Goal: Information Seeking & Learning: Learn about a topic

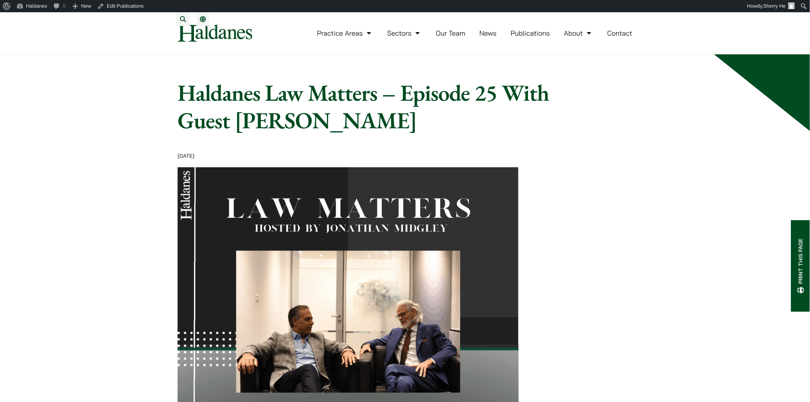
drag, startPoint x: 185, startPoint y: 98, endPoint x: 576, endPoint y: 118, distance: 391.6
click at [576, 118] on article "Home » Publications » Haldanes Law Matters – Episode 25 With Guest Mahesh Haril…" at bounding box center [405, 407] width 455 height 657
click at [480, 37] on link "News" at bounding box center [487, 33] width 17 height 9
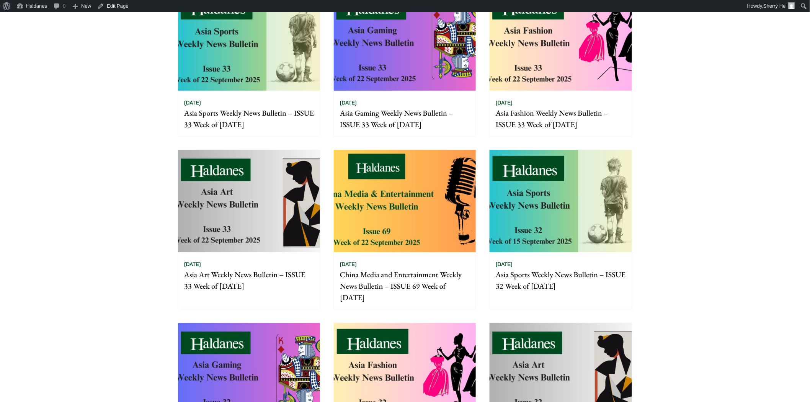
scroll to position [340, 0]
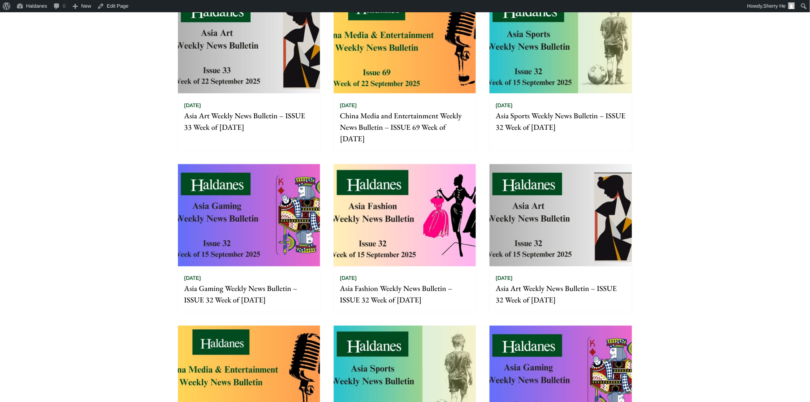
click at [407, 218] on img at bounding box center [405, 215] width 142 height 102
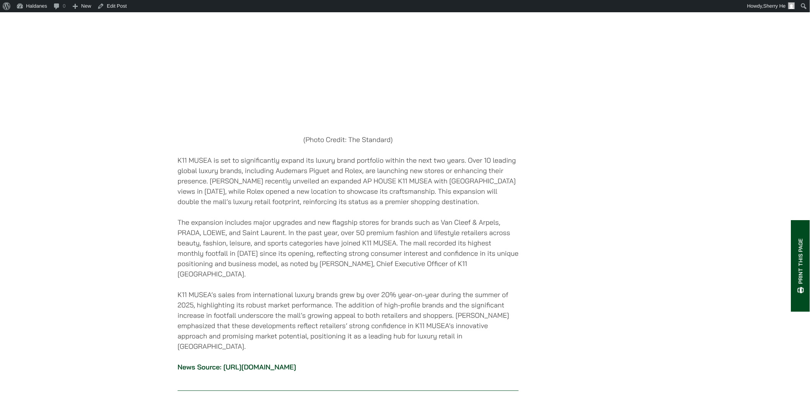
scroll to position [1148, 0]
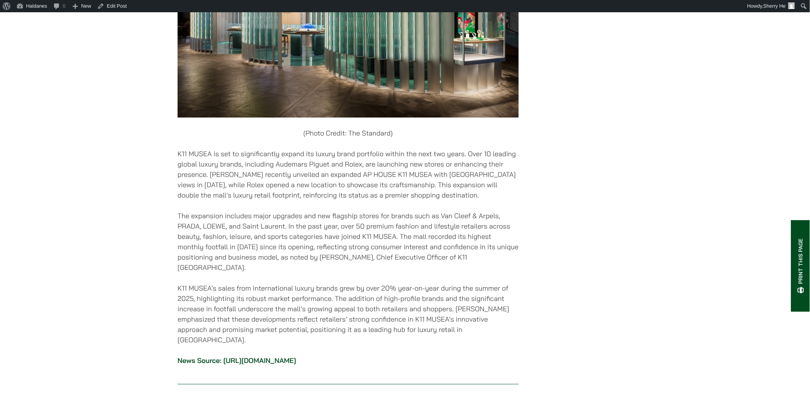
click at [296, 356] on link "https://www.thestandard.com.hk/fashion-and-design/article/311626/K11-MUSEA-expa…" at bounding box center [259, 360] width 73 height 9
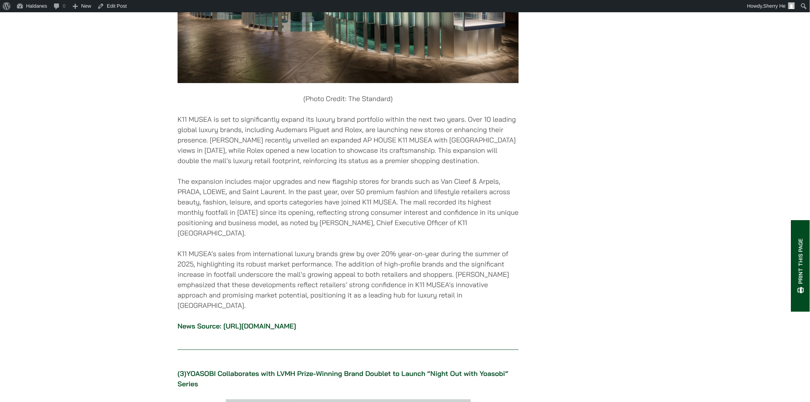
scroll to position [1190, 0]
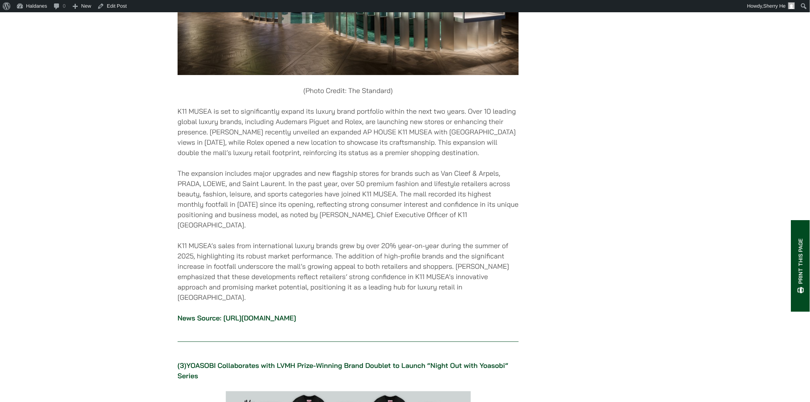
click at [296, 313] on link "[URL][DOMAIN_NAME]" at bounding box center [259, 317] width 73 height 9
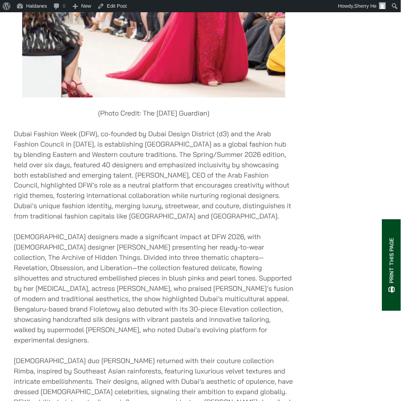
scroll to position [508, 0]
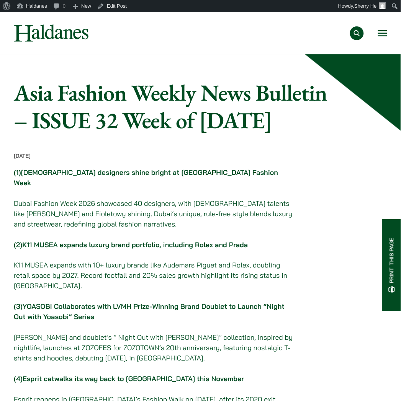
click at [377, 29] on div "Practice Areas Antitrust and Competition Law Civil Litigation & Dispute Resolut…" at bounding box center [243, 33] width 285 height 14
click at [379, 32] on button "Open menu" at bounding box center [382, 33] width 9 height 6
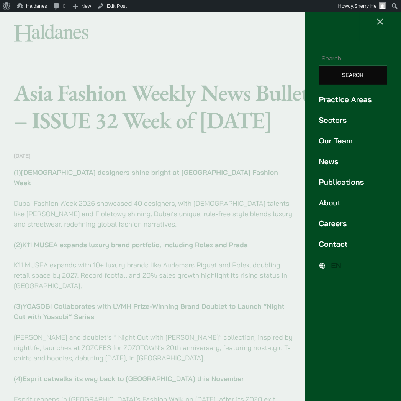
drag, startPoint x: 345, startPoint y: 182, endPoint x: 209, endPoint y: 213, distance: 138.9
click at [345, 182] on link "Publications" at bounding box center [353, 181] width 68 height 11
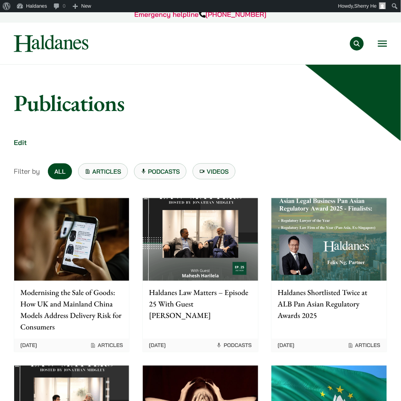
scroll to position [42, 0]
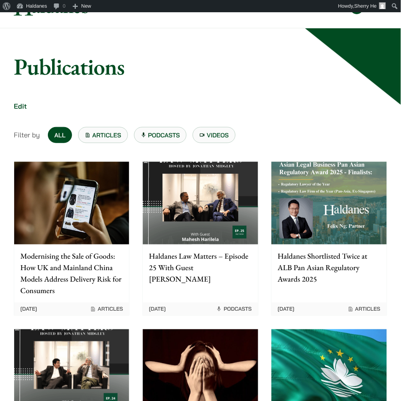
click at [197, 235] on img at bounding box center [200, 203] width 115 height 83
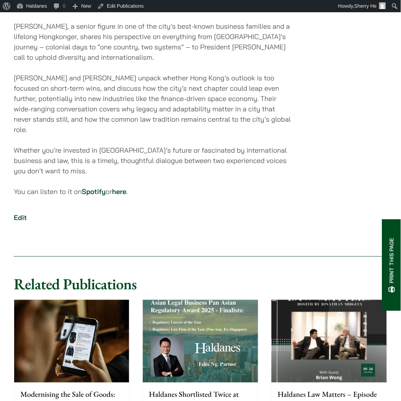
scroll to position [462, 0]
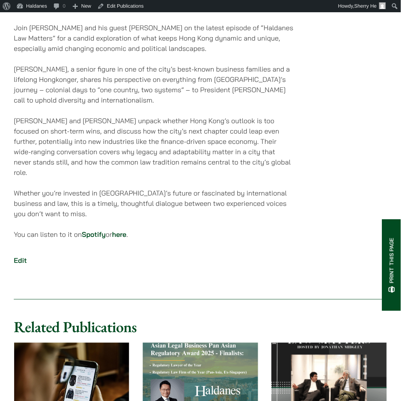
drag, startPoint x: 15, startPoint y: 196, endPoint x: 165, endPoint y: 196, distance: 150.0
click at [165, 229] on p "You can listen to it on Spotify or here ." at bounding box center [154, 234] width 280 height 10
copy p "You can listen to it on Spotify or here ."
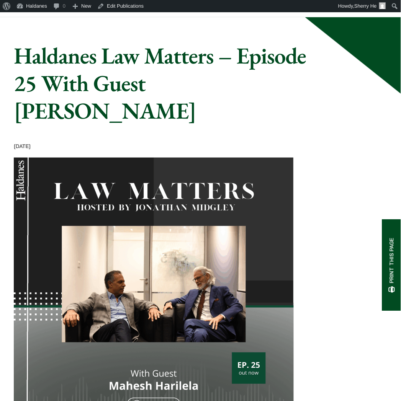
scroll to position [0, 0]
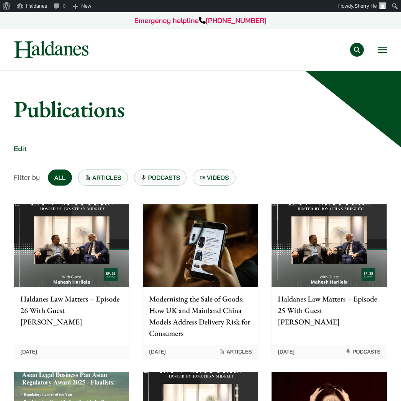
scroll to position [42, 0]
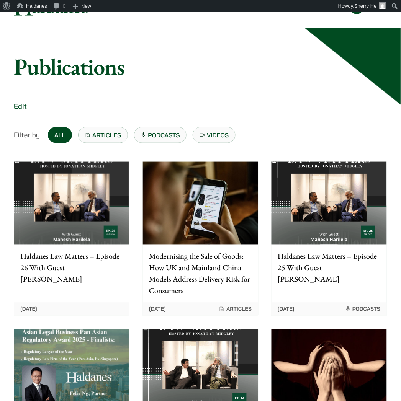
click at [121, 201] on img at bounding box center [71, 203] width 115 height 83
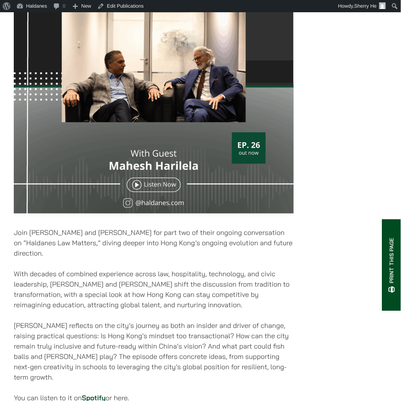
scroll to position [383, 0]
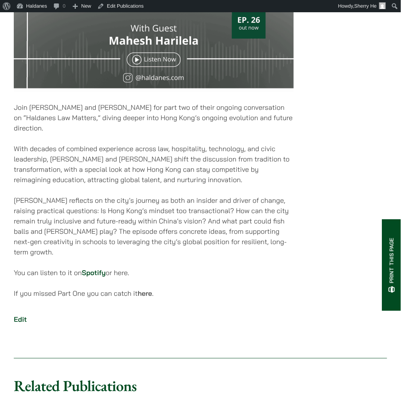
click at [98, 268] on link "Spotify" at bounding box center [94, 272] width 24 height 9
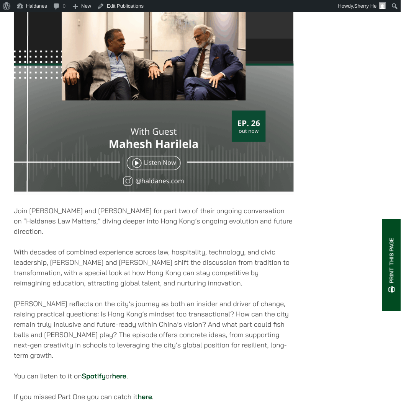
scroll to position [297, 0]
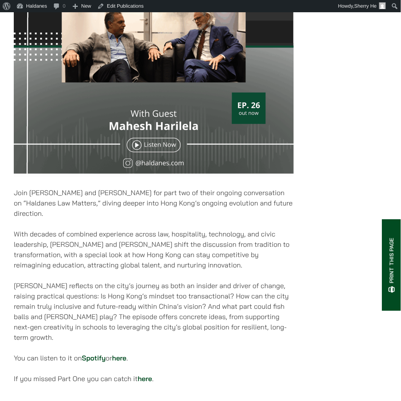
click at [125, 354] on link "here" at bounding box center [119, 358] width 15 height 9
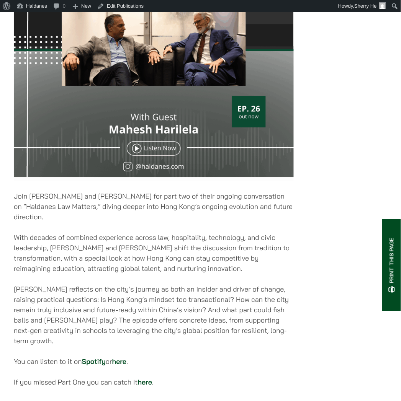
scroll to position [297, 0]
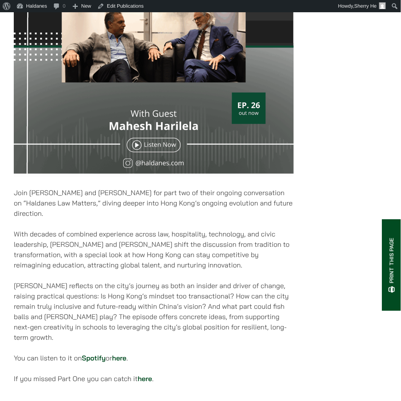
click at [149, 374] on link "here" at bounding box center [145, 378] width 15 height 9
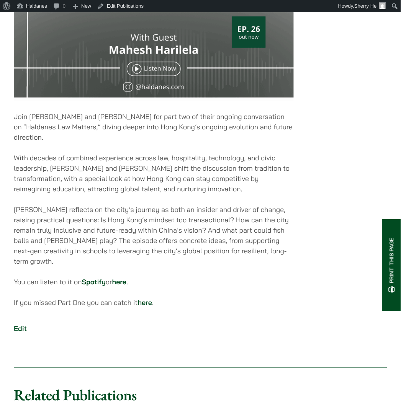
scroll to position [383, 0]
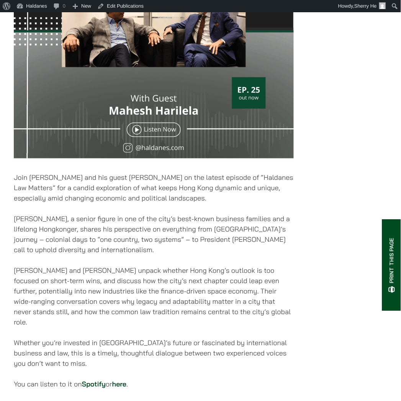
scroll to position [425, 0]
